Goal: Check status: Check status

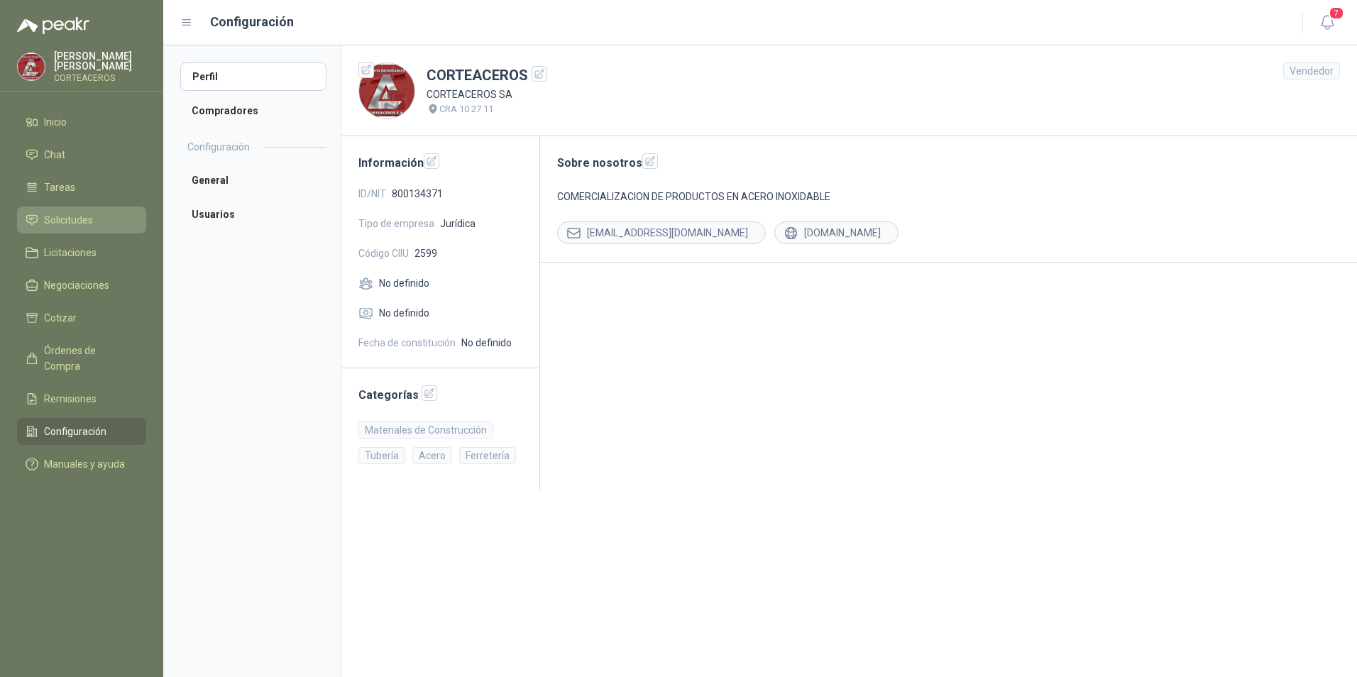
click at [77, 214] on span "Solicitudes" at bounding box center [68, 220] width 49 height 16
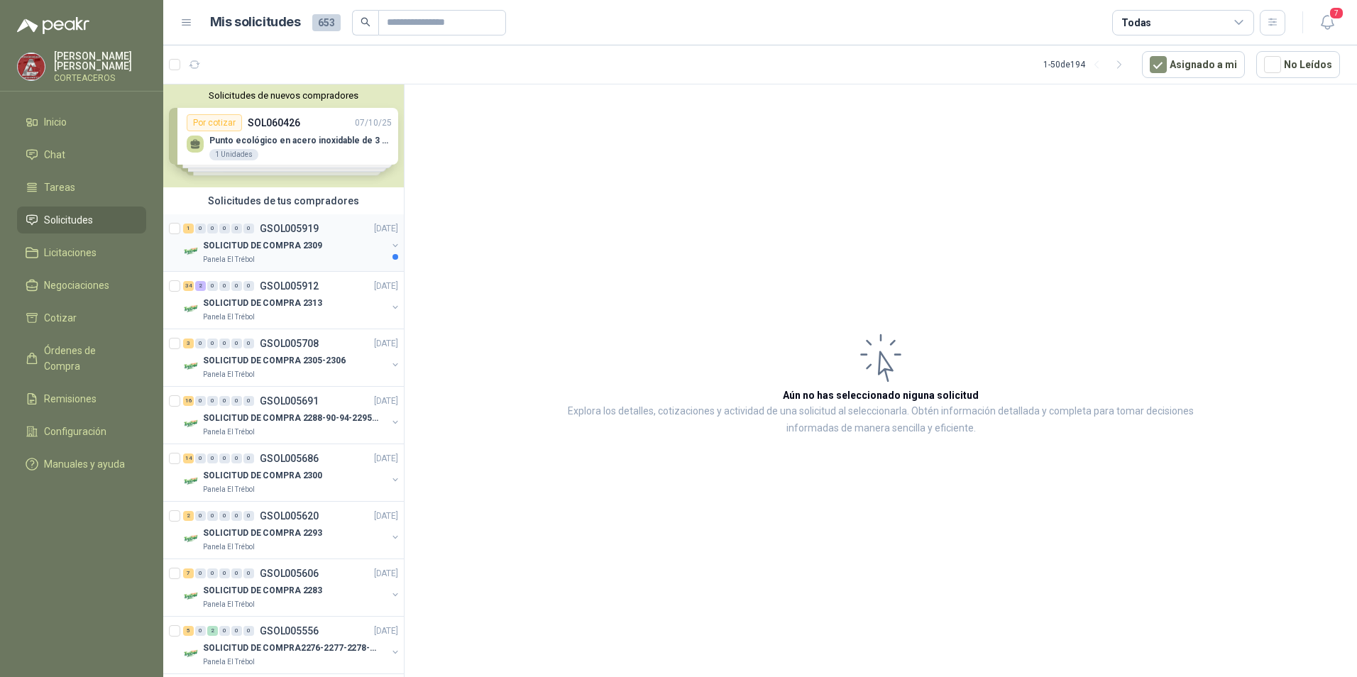
click at [262, 233] on p "GSOL005919" at bounding box center [289, 228] width 59 height 10
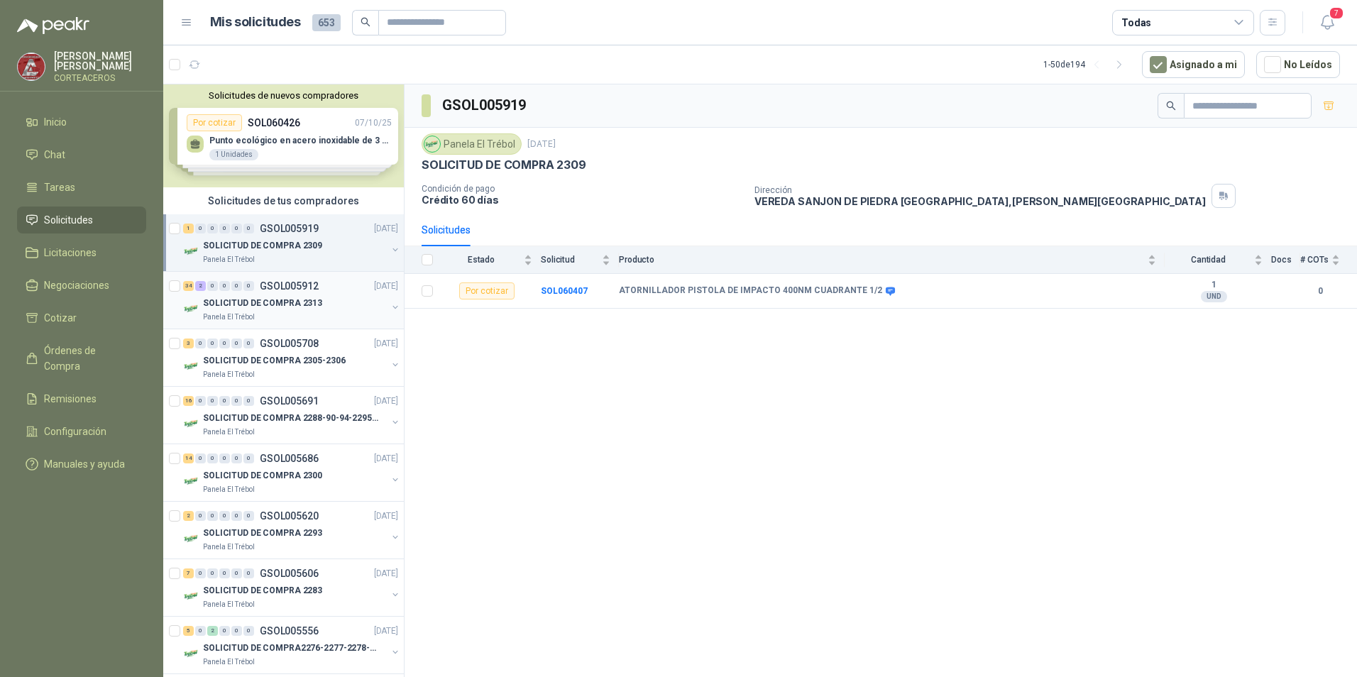
click at [303, 316] on div "Panela El Trébol" at bounding box center [295, 316] width 184 height 11
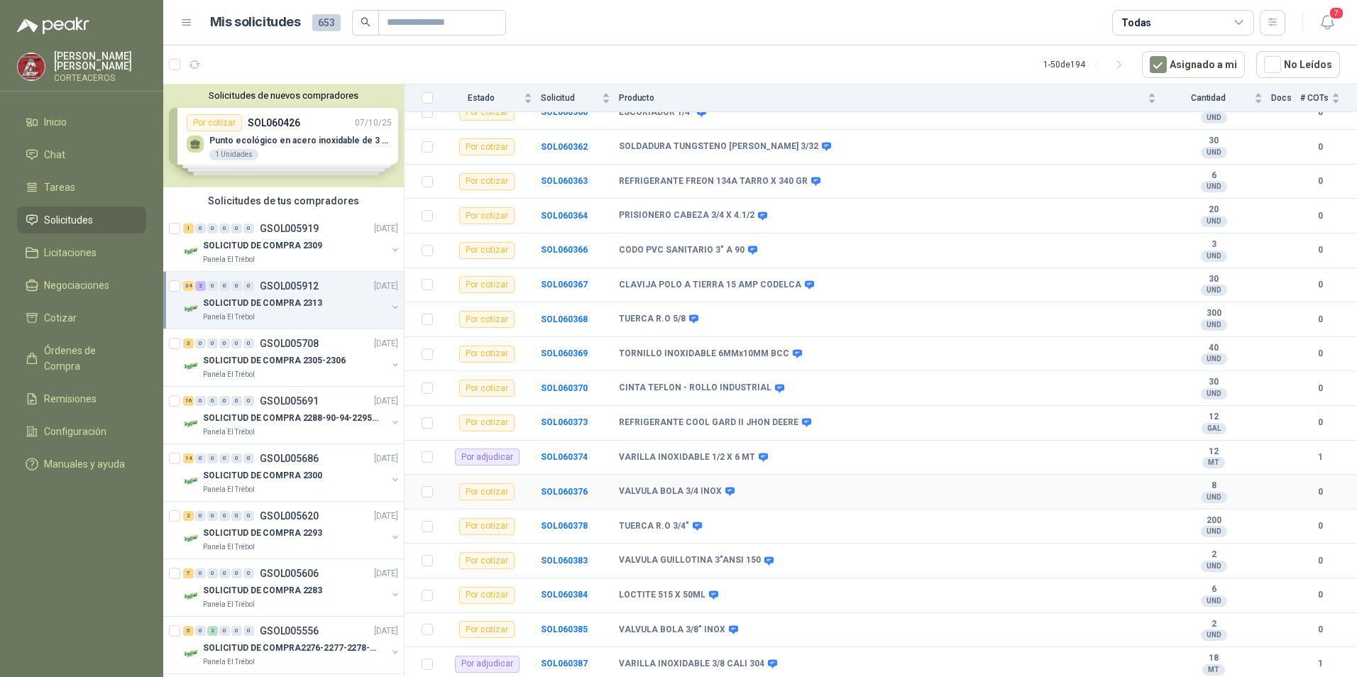
scroll to position [479, 0]
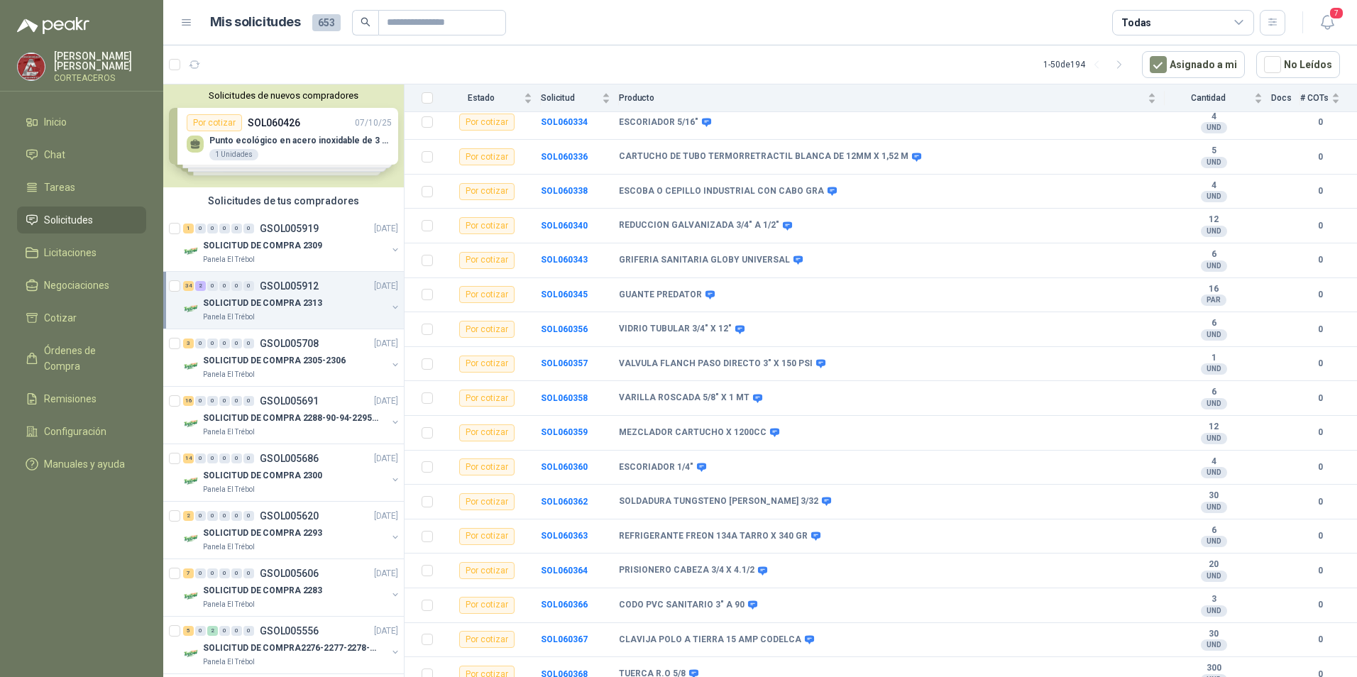
click at [233, 134] on div "Solicitudes de nuevos compradores Por cotizar SOL060426 [DATE] Punto ecológico …" at bounding box center [283, 135] width 241 height 103
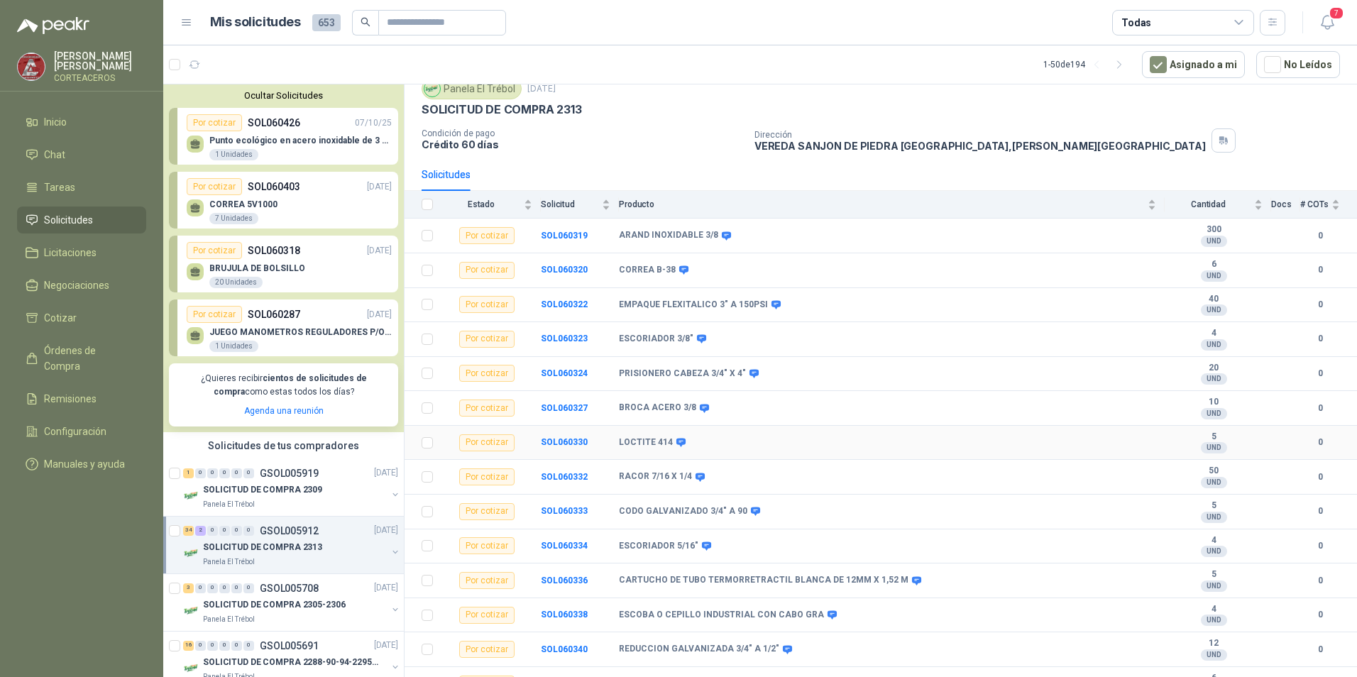
scroll to position [0, 0]
